Goal: Task Accomplishment & Management: Manage account settings

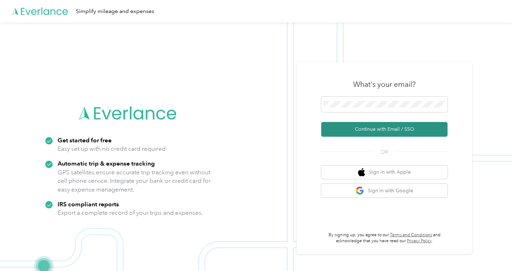
click at [382, 127] on button "Continue with Email / SSO" at bounding box center [384, 129] width 126 height 15
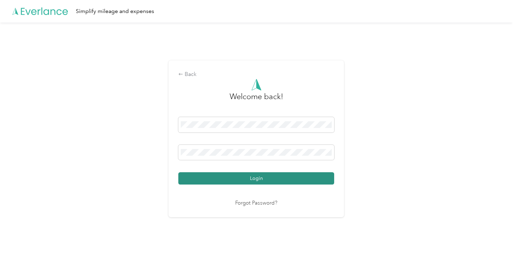
click at [253, 179] on button "Login" at bounding box center [256, 178] width 156 height 12
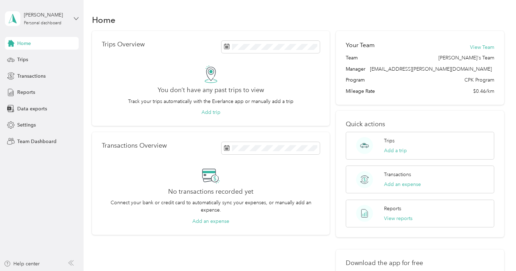
click at [77, 20] on icon at bounding box center [76, 18] width 5 height 5
click at [44, 58] on div "Team dashboard" at bounding box center [99, 55] width 178 height 12
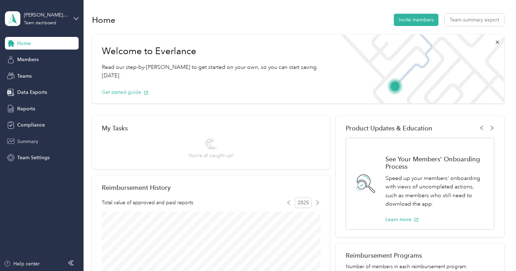
click at [41, 140] on div "Summary" at bounding box center [42, 141] width 74 height 13
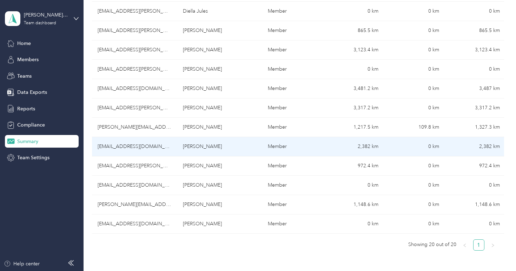
click at [266, 152] on td "Member" at bounding box center [292, 146] width 61 height 19
